Goal: Transaction & Acquisition: Book appointment/travel/reservation

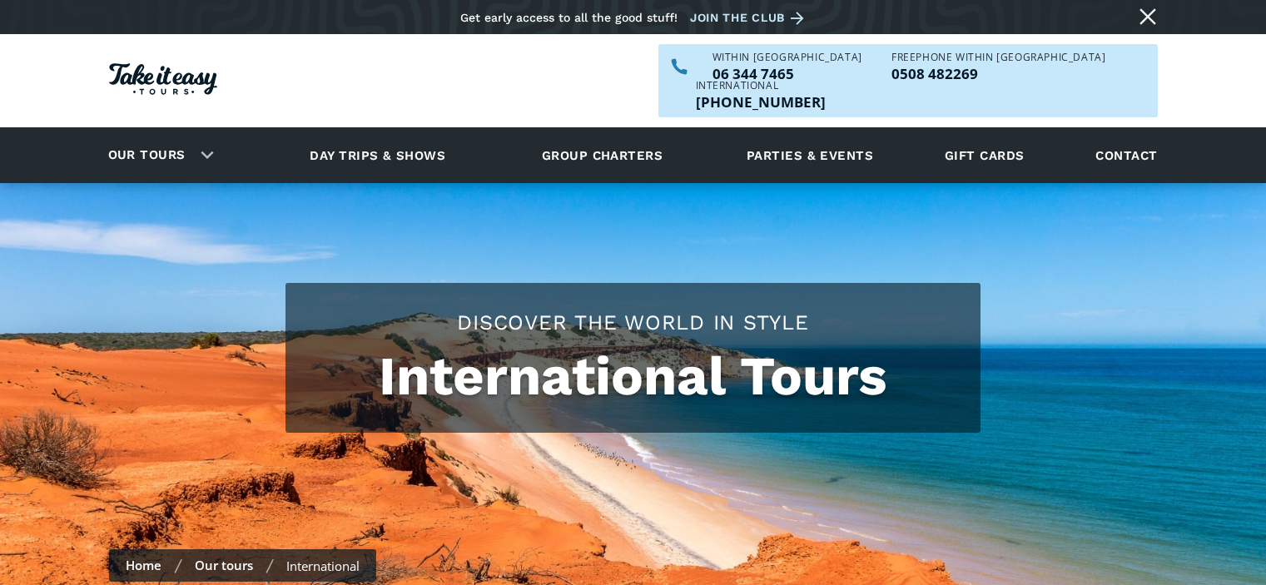
checkbox input "true"
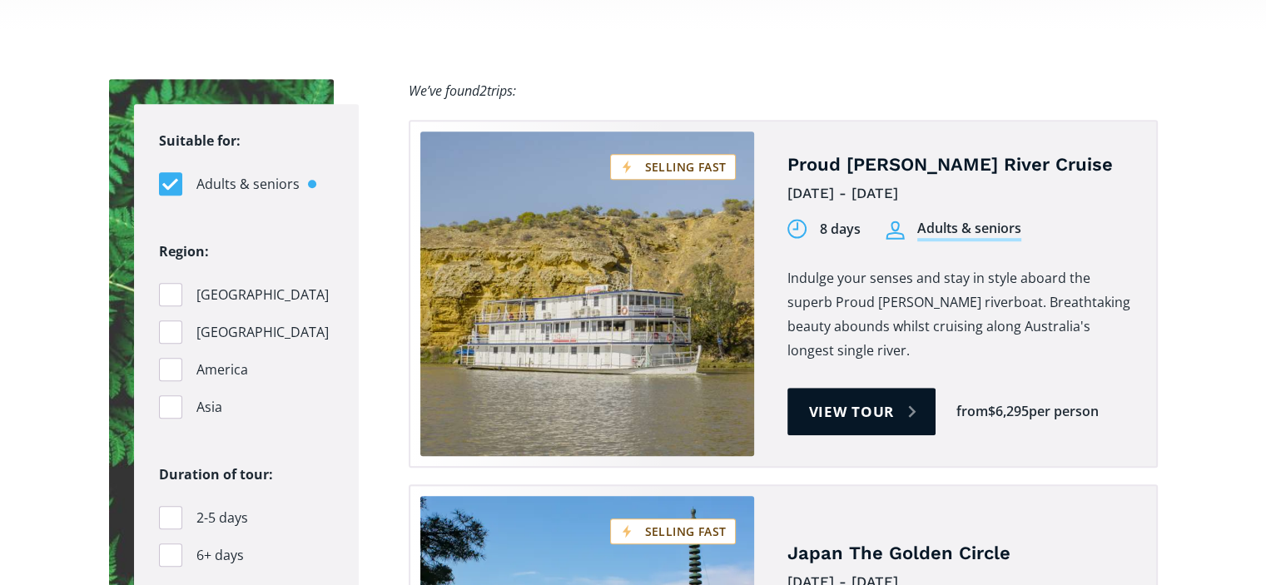
scroll to position [1048, 0]
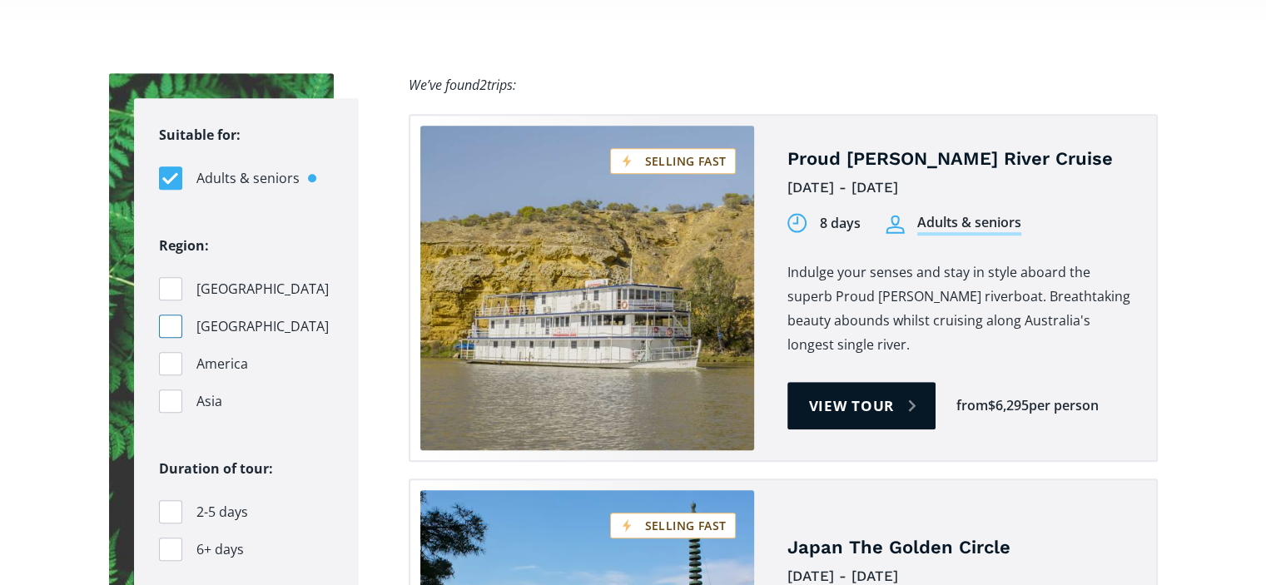
click at [172, 315] on div "Filters" at bounding box center [170, 326] width 23 height 23
click at [170, 321] on input "Pacific Islands" at bounding box center [164, 326] width 11 height 11
checkbox input "true"
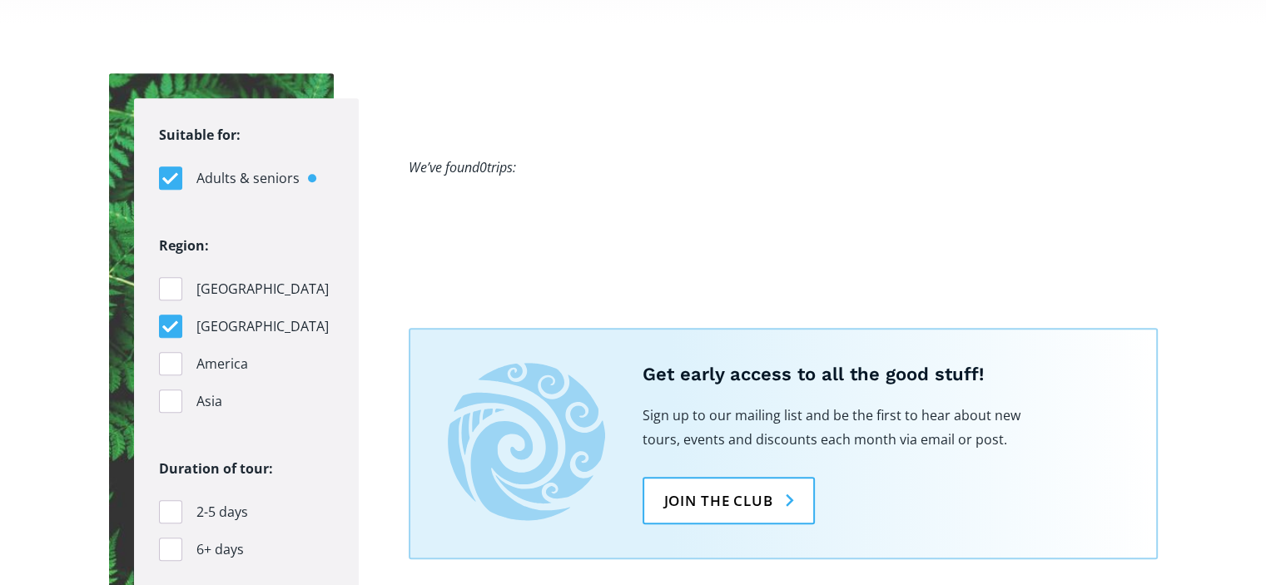
click at [176, 166] on div "Filters" at bounding box center [170, 177] width 23 height 23
click at [170, 173] on input "Adults & seniors" at bounding box center [164, 178] width 11 height 11
checkbox input "false"
click at [173, 389] on div "Filters" at bounding box center [170, 400] width 23 height 23
click at [170, 396] on input "Asia" at bounding box center [164, 401] width 11 height 11
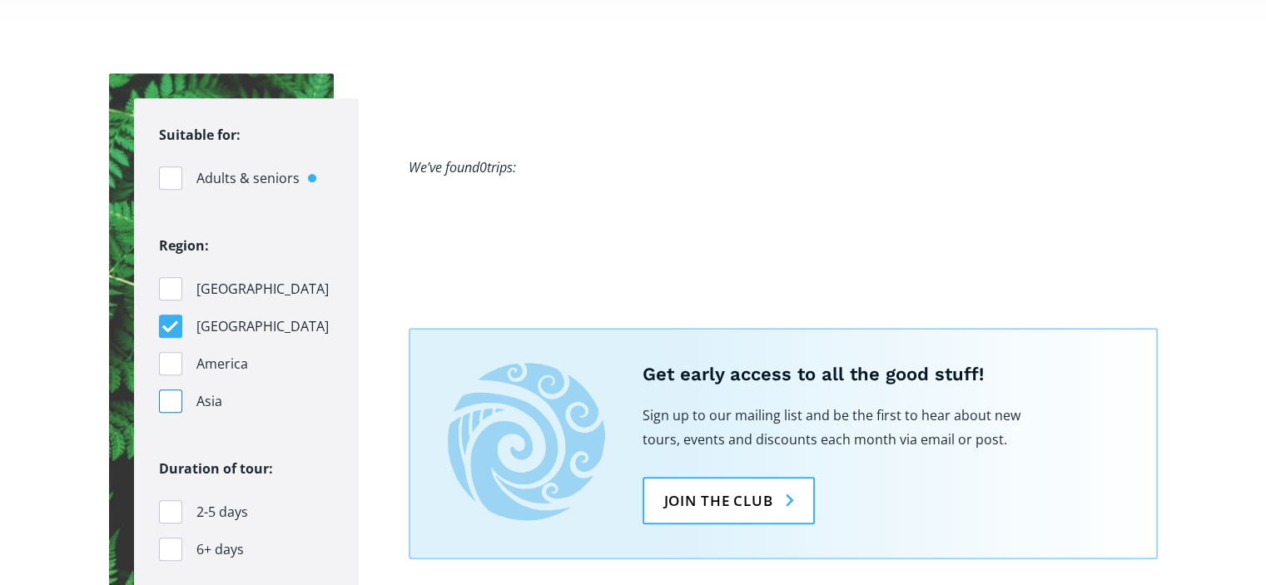
checkbox input "true"
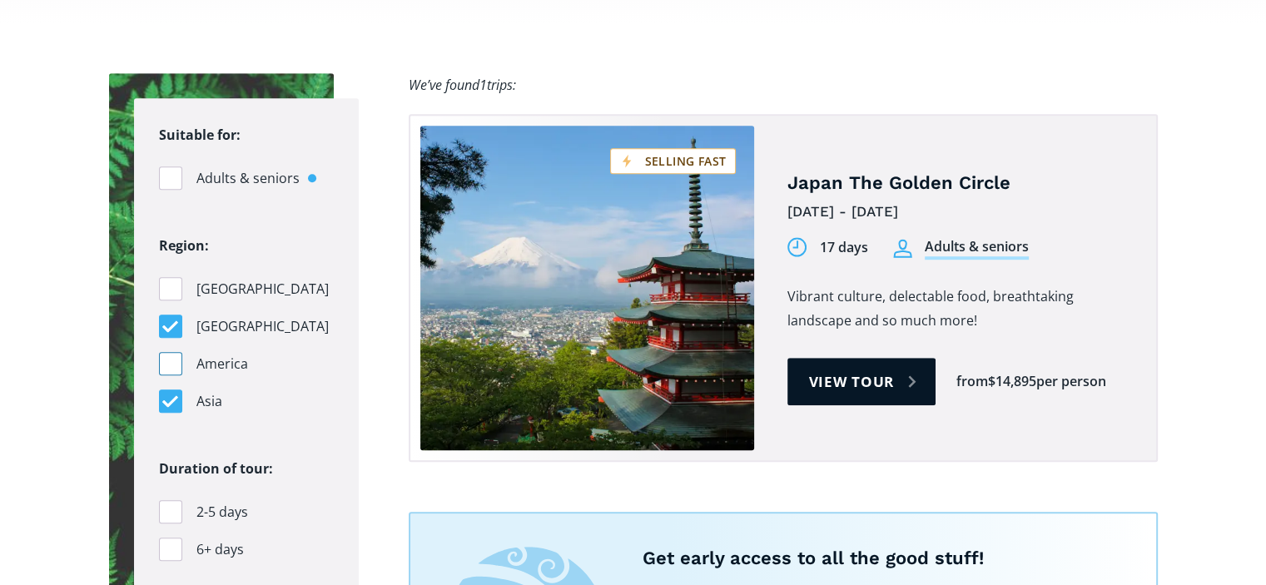
click at [175, 352] on div "Filters" at bounding box center [170, 363] width 23 height 23
click at [170, 359] on input "America" at bounding box center [164, 364] width 11 height 11
click at [175, 352] on div "Filters" at bounding box center [170, 363] width 23 height 23
click at [170, 359] on input "America" at bounding box center [164, 364] width 11 height 11
checkbox input "false"
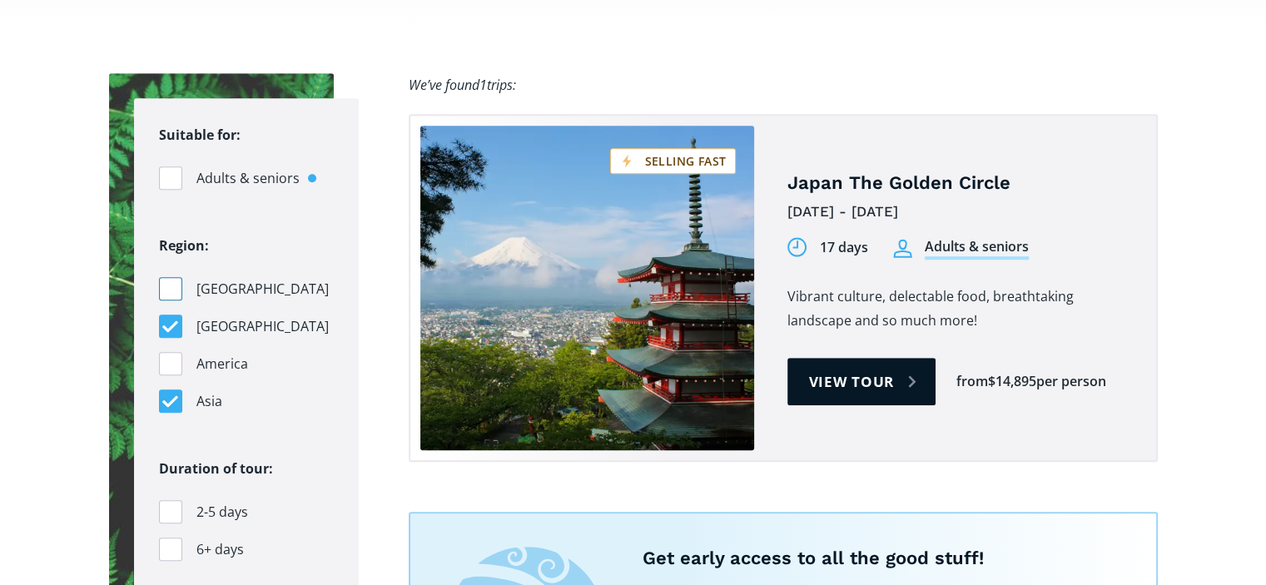
click at [163, 277] on div "Filters" at bounding box center [170, 288] width 23 height 23
click at [163, 284] on input "Australia" at bounding box center [164, 289] width 11 height 11
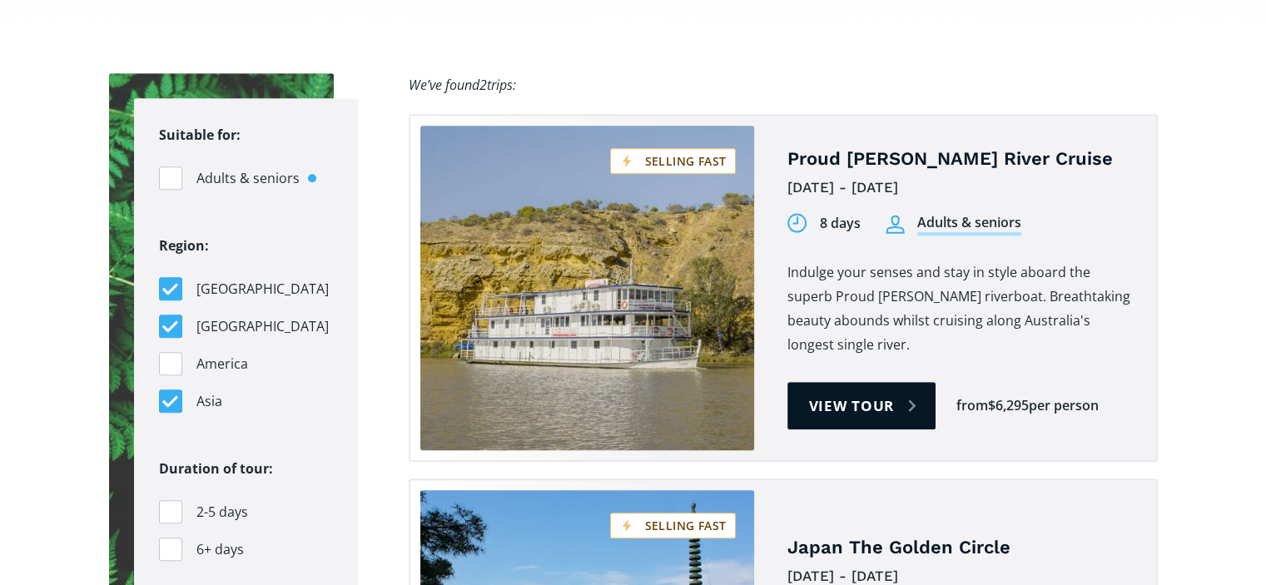
click at [163, 277] on div "Filters" at bounding box center [170, 288] width 23 height 23
click at [163, 284] on input "Australia" at bounding box center [164, 289] width 11 height 11
checkbox input "false"
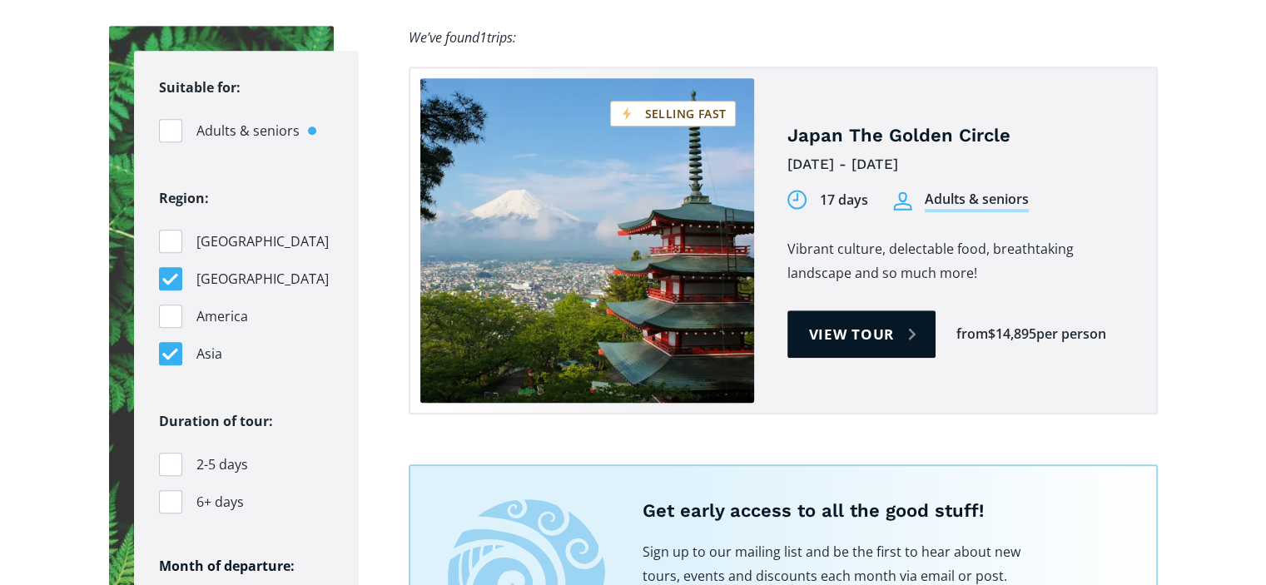
scroll to position [1131, 0]
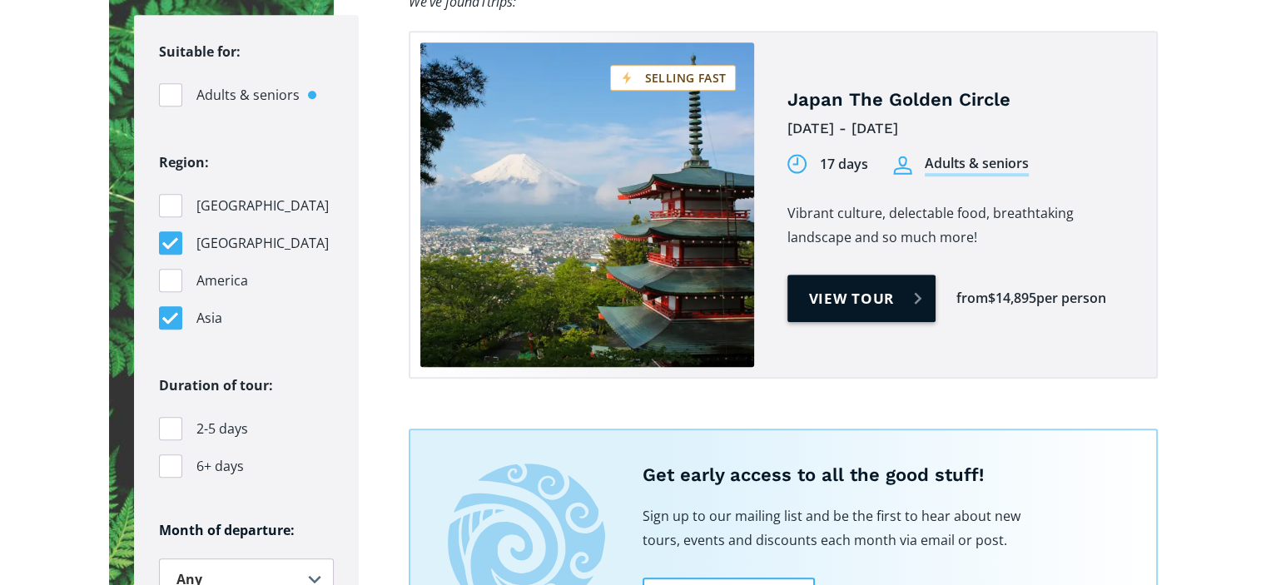
click at [865, 275] on link "View tour" at bounding box center [861, 298] width 149 height 47
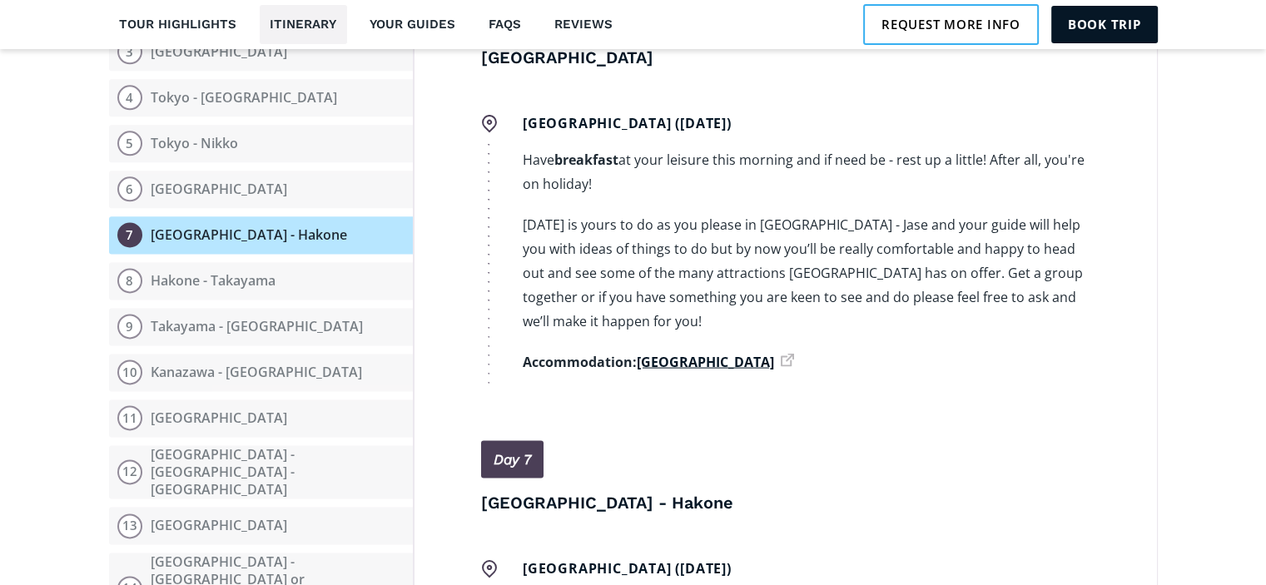
scroll to position [2145, 0]
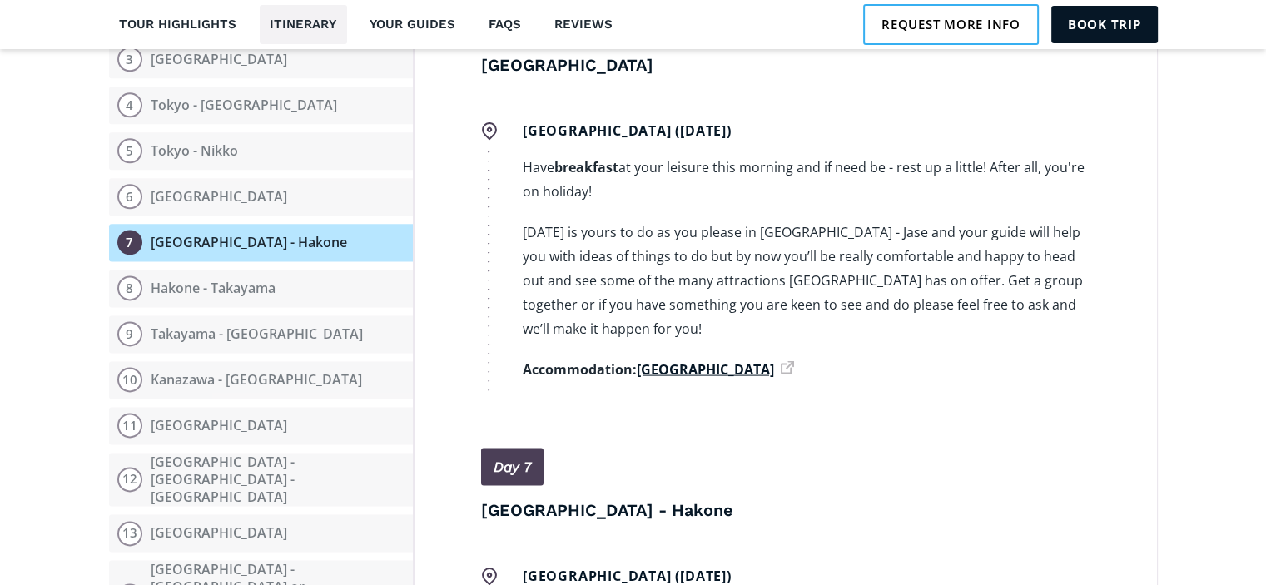
click at [709, 360] on strong "[GEOGRAPHIC_DATA]" at bounding box center [705, 369] width 137 height 18
